Goal: Task Accomplishment & Management: Manage account settings

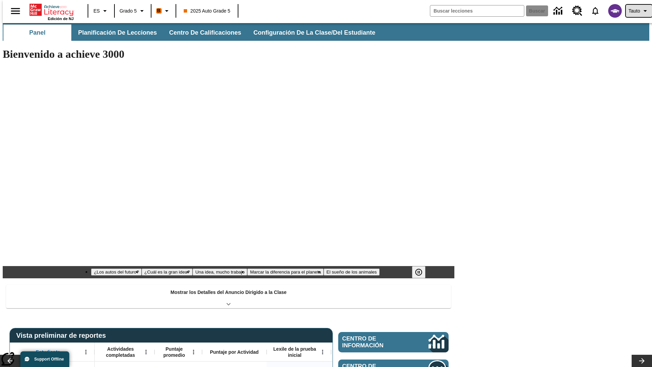
click at [636, 11] on span "Tauto" at bounding box center [635, 10] width 12 height 7
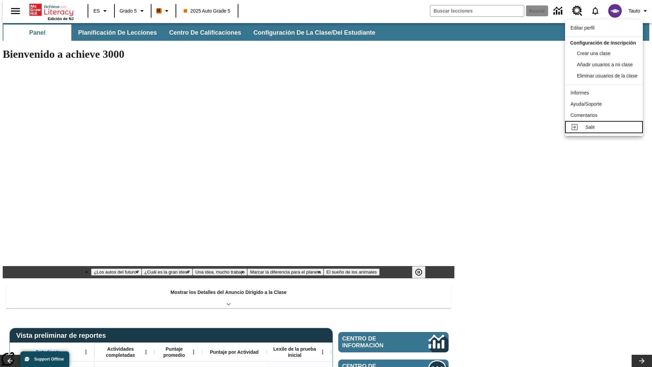
click at [606, 131] on div "Salir" at bounding box center [612, 127] width 52 height 7
